Goal: Task Accomplishment & Management: Complete application form

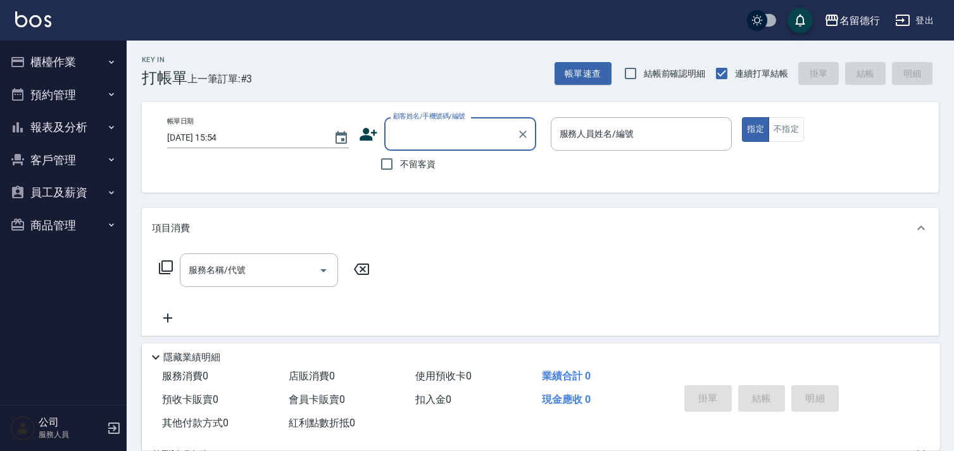
scroll to position [28, 0]
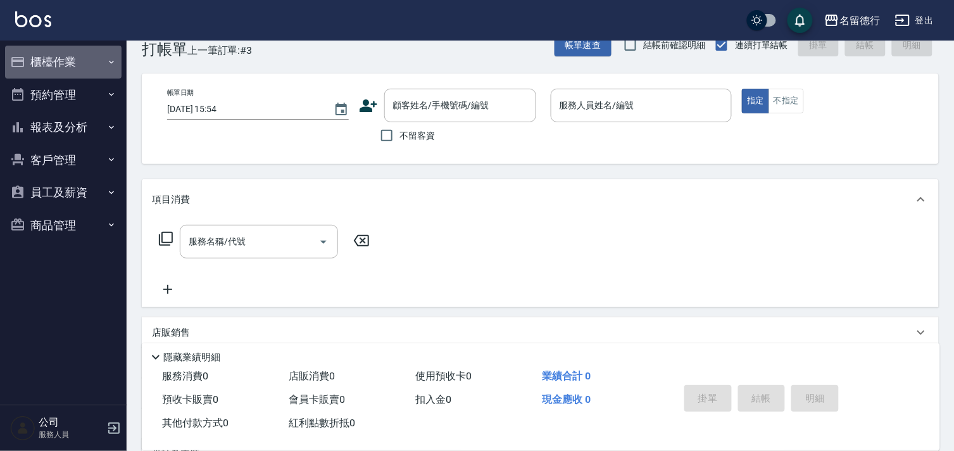
click at [57, 68] on button "櫃檯作業" at bounding box center [63, 62] width 116 height 33
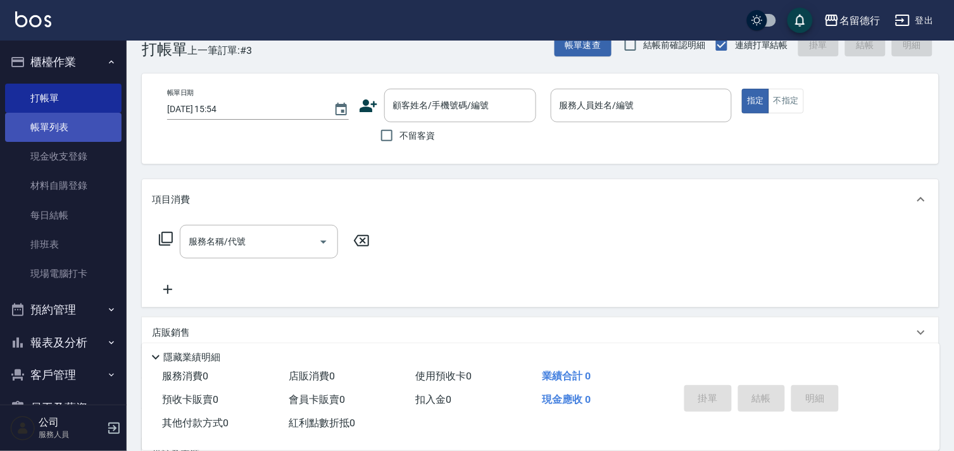
click at [49, 131] on link "帳單列表" at bounding box center [63, 127] width 116 height 29
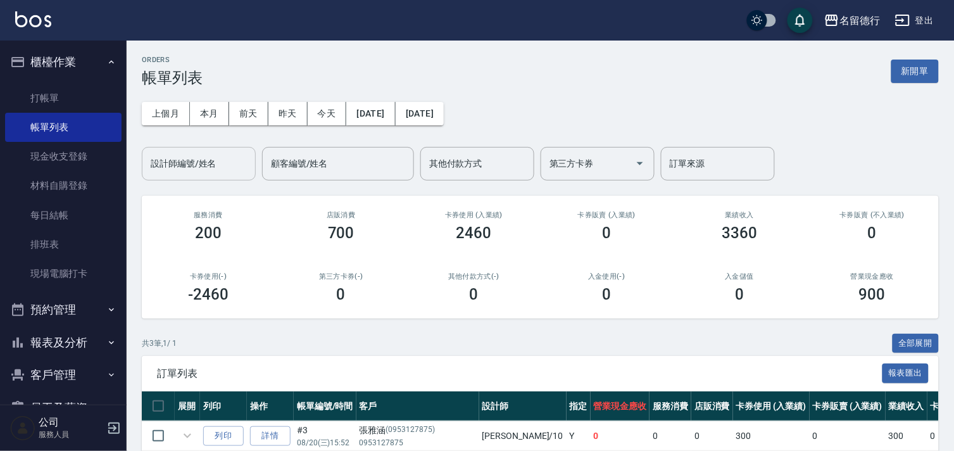
click at [176, 159] on div "設計師編號/姓名 設計師編號/姓名" at bounding box center [199, 164] width 114 height 34
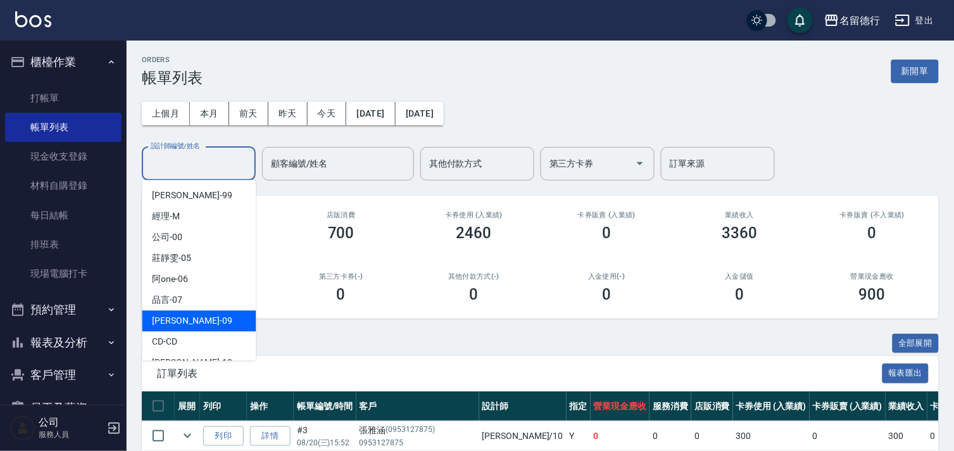
click at [182, 319] on span "[PERSON_NAME] -09" at bounding box center [192, 320] width 80 height 13
type input "[PERSON_NAME]-09"
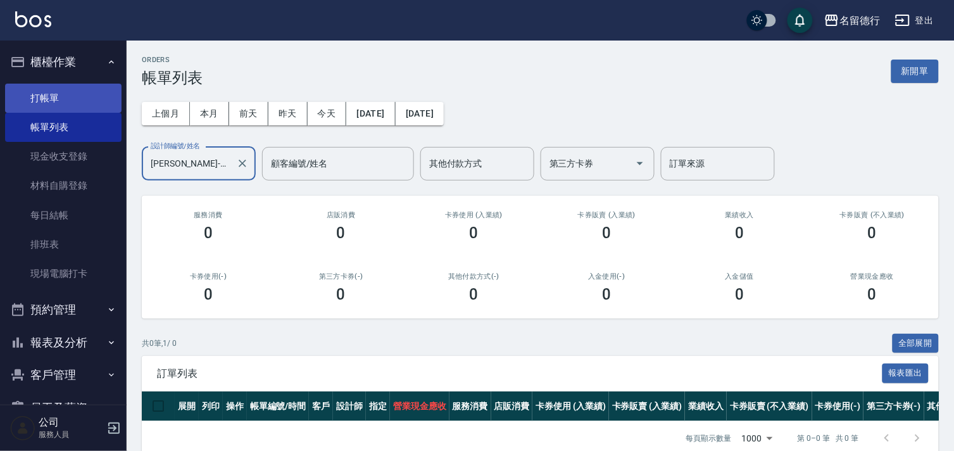
click at [39, 96] on link "打帳單" at bounding box center [63, 98] width 116 height 29
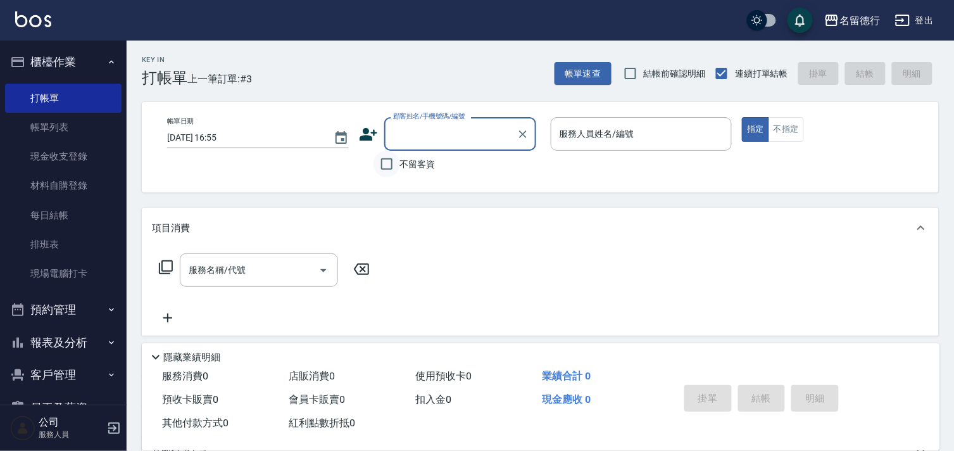
click at [380, 165] on input "不留客資" at bounding box center [386, 164] width 27 height 27
checkbox input "true"
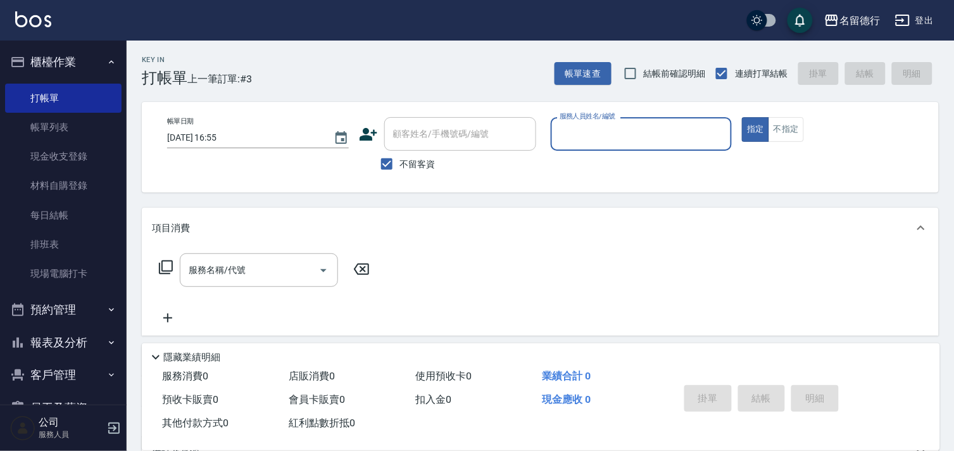
click at [592, 142] on input "服務人員姓名/編號" at bounding box center [641, 134] width 170 height 22
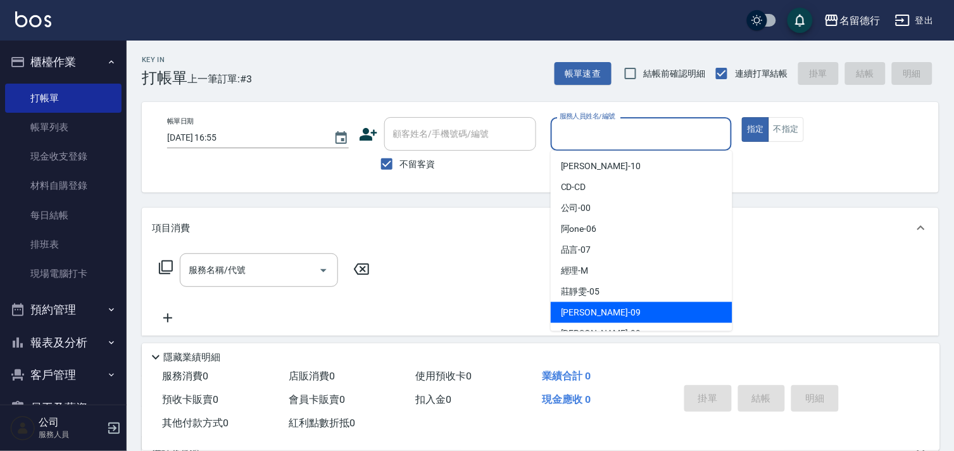
click at [566, 306] on span "[PERSON_NAME] -09" at bounding box center [601, 312] width 80 height 13
type input "[PERSON_NAME]-09"
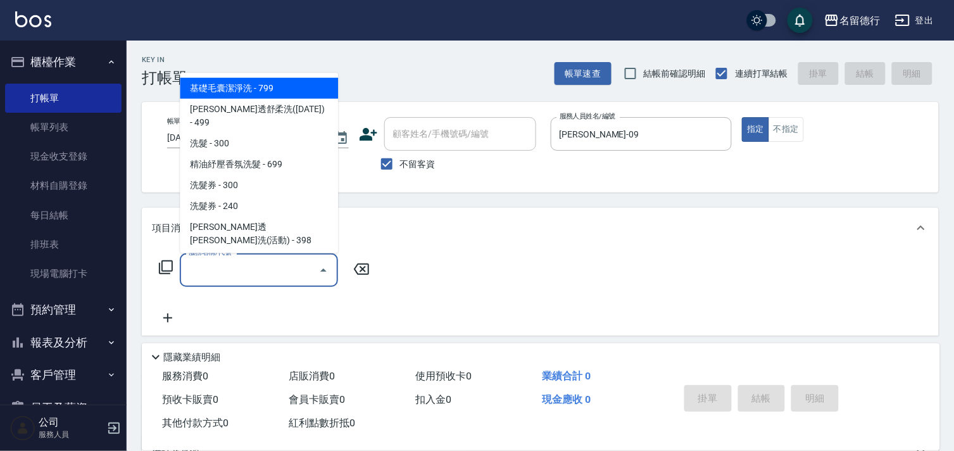
click at [268, 263] on input "服務名稱/代號" at bounding box center [249, 270] width 128 height 22
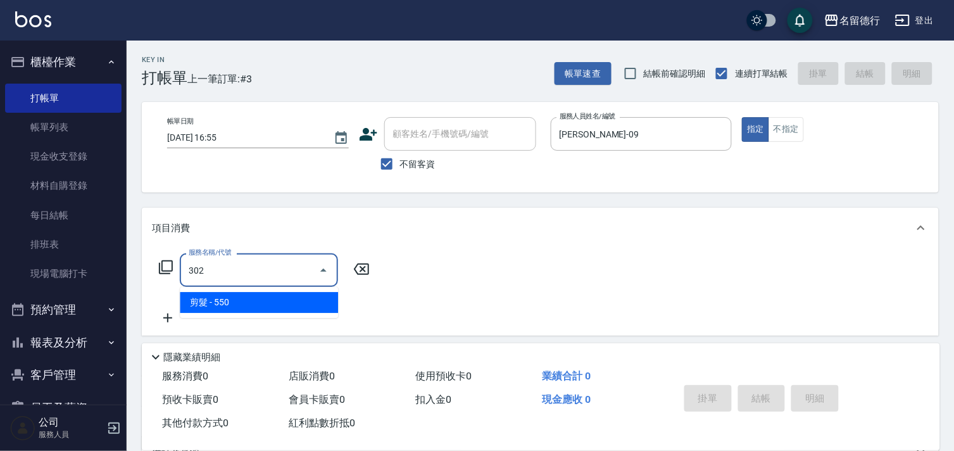
click at [265, 310] on span "剪髮 - 550" at bounding box center [259, 302] width 158 height 21
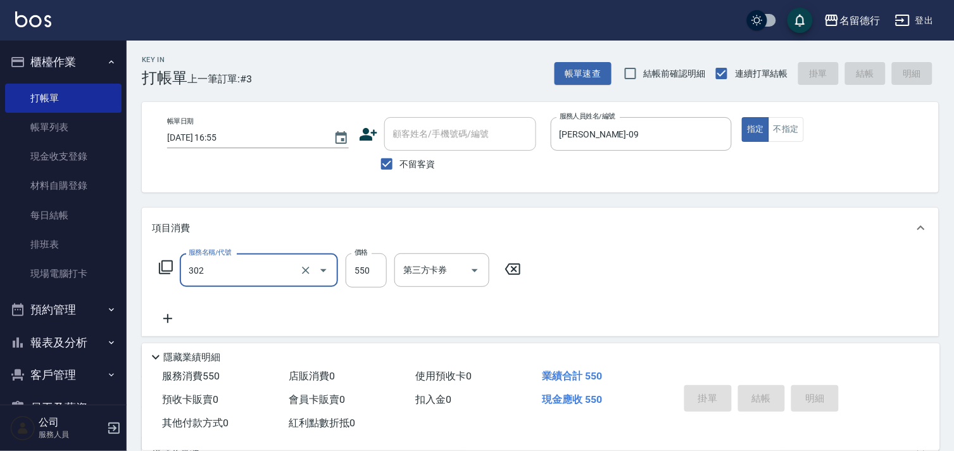
type input "302"
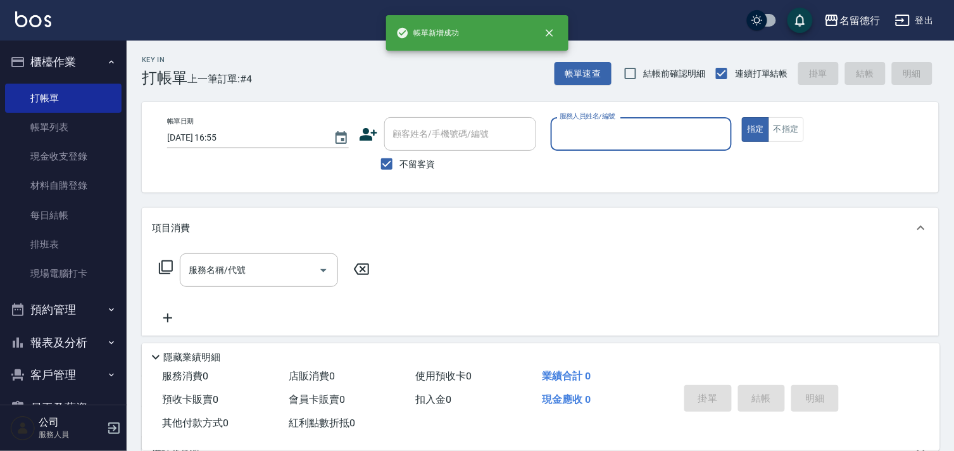
click at [576, 127] on input "服務人員姓名/編號" at bounding box center [641, 134] width 170 height 22
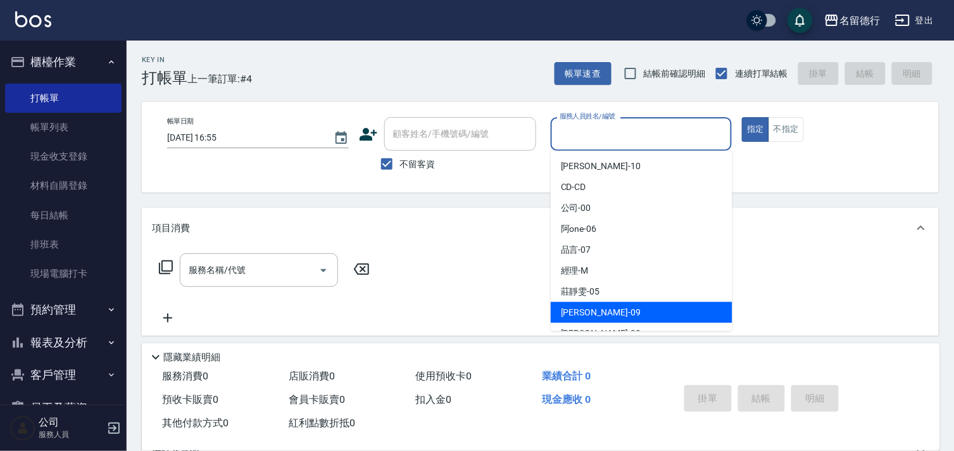
click at [581, 311] on span "[PERSON_NAME] -09" at bounding box center [601, 312] width 80 height 13
type input "[PERSON_NAME]-09"
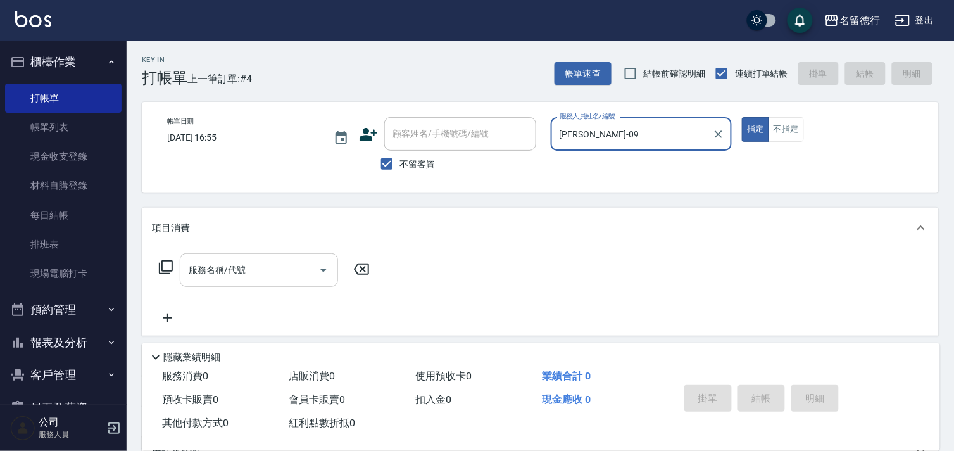
click at [292, 275] on input "服務名稱/代號" at bounding box center [249, 270] width 128 height 22
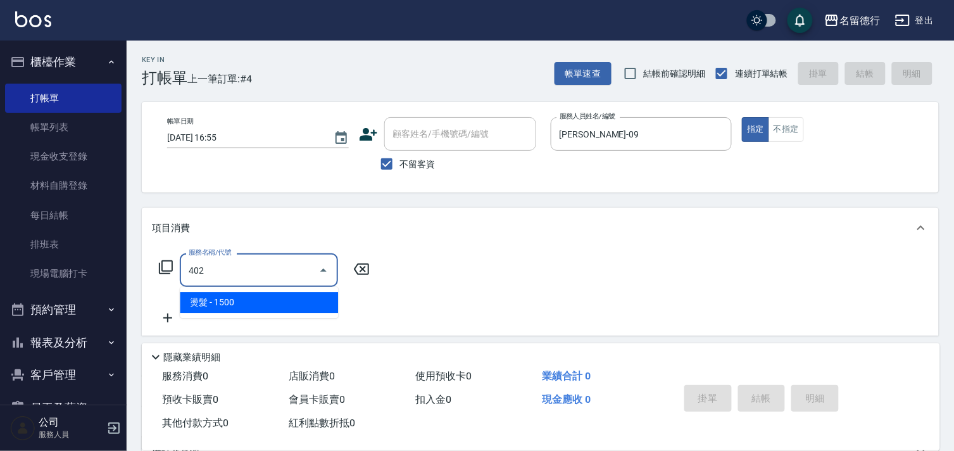
click at [267, 298] on span "燙髮 - 1500" at bounding box center [259, 302] width 158 height 21
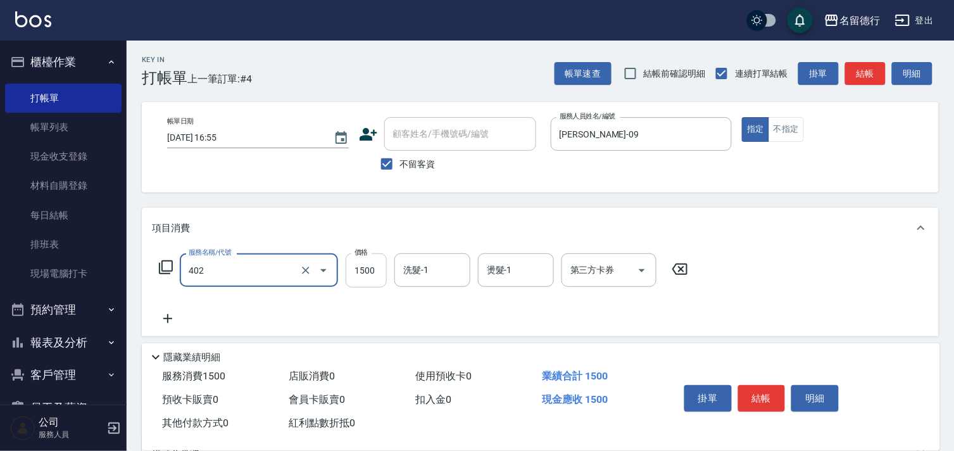
type input "燙髮(402)"
click at [353, 269] on input "1500" at bounding box center [366, 270] width 41 height 34
type input "2800"
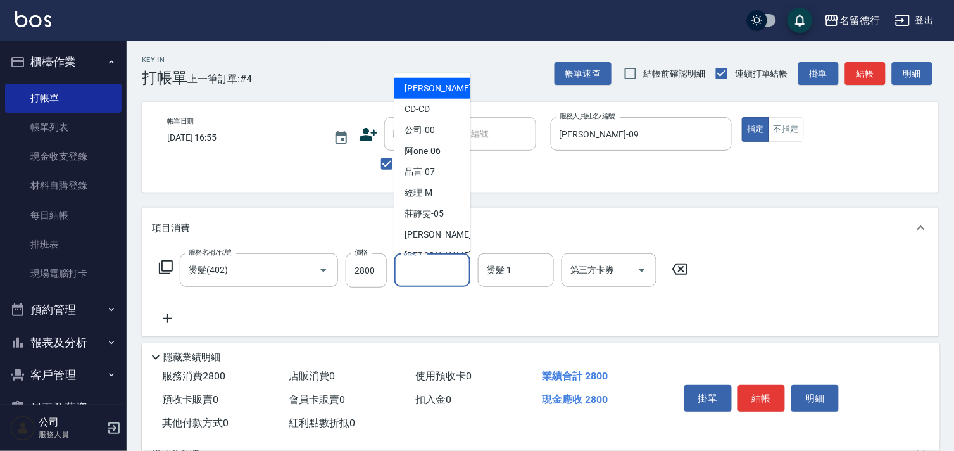
click at [418, 274] on div "洗髮-1 洗髮-1" at bounding box center [432, 270] width 76 height 34
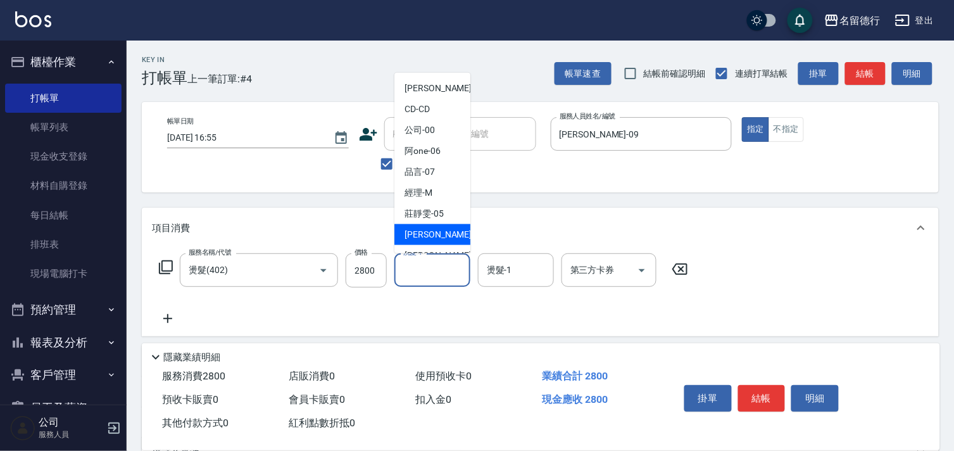
click at [427, 230] on span "[PERSON_NAME] -09" at bounding box center [444, 234] width 80 height 13
type input "[PERSON_NAME]-09"
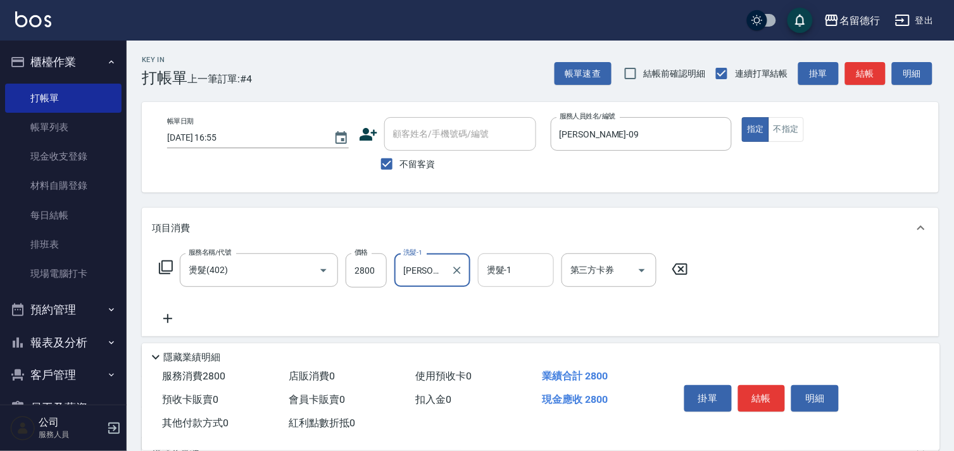
click at [501, 267] on div "燙髮-1 燙髮-1" at bounding box center [516, 270] width 76 height 34
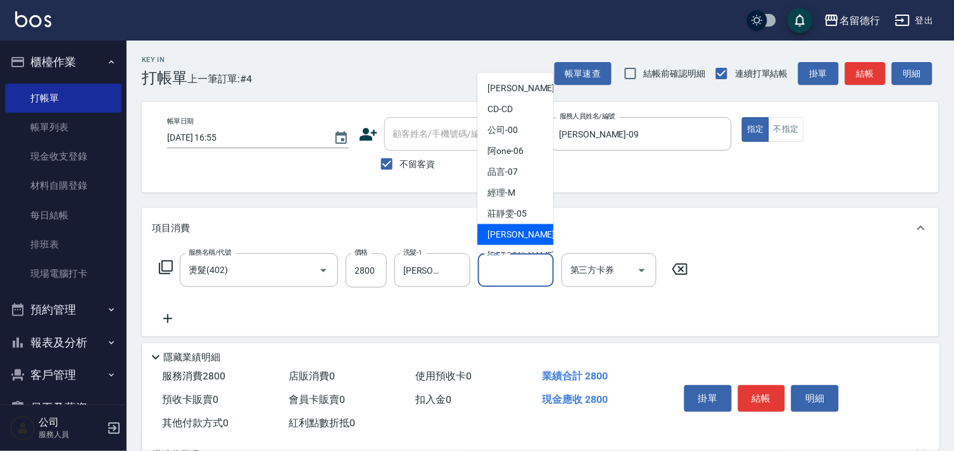
click at [503, 234] on span "[PERSON_NAME] -09" at bounding box center [527, 234] width 80 height 13
type input "[PERSON_NAME]-09"
